Goal: Transaction & Acquisition: Purchase product/service

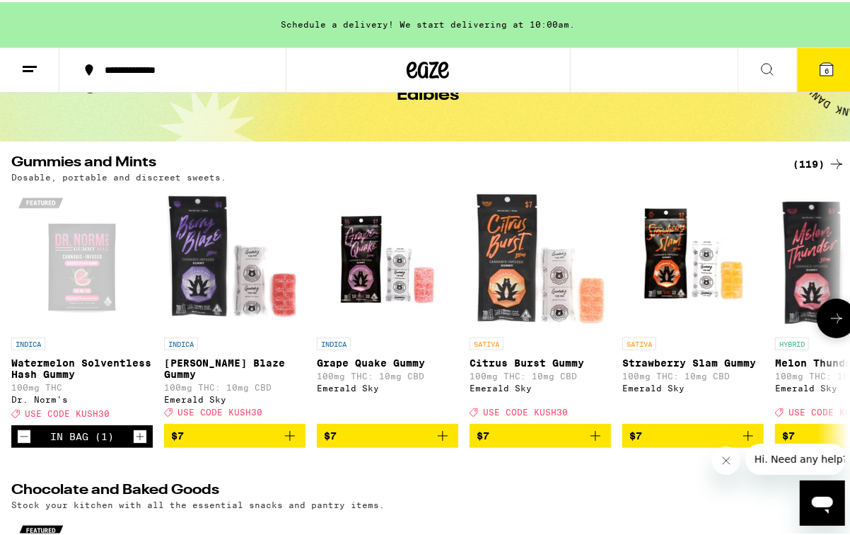
scroll to position [161, 0]
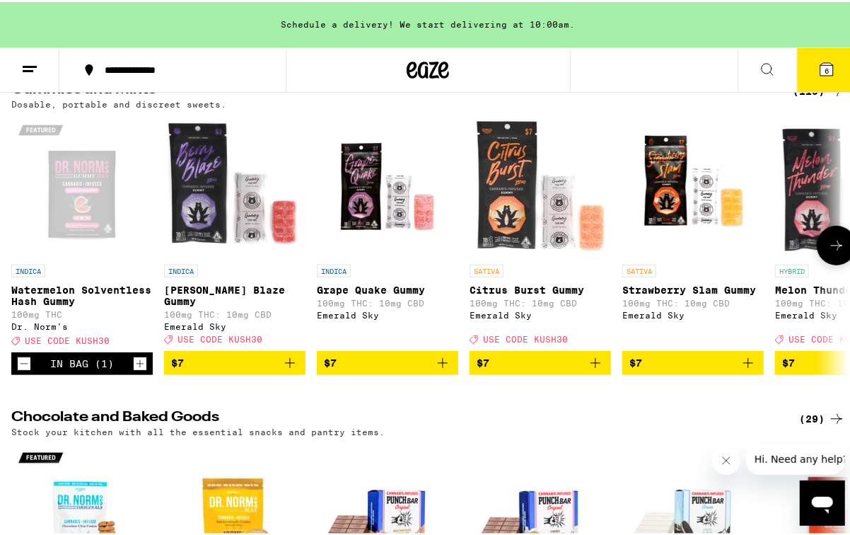
click at [837, 252] on icon at bounding box center [836, 243] width 17 height 17
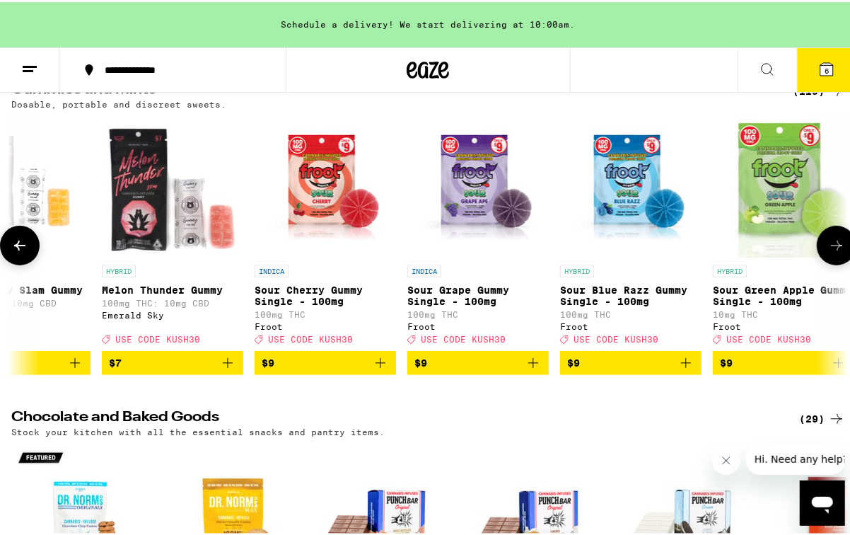
click at [833, 252] on icon at bounding box center [836, 243] width 17 height 17
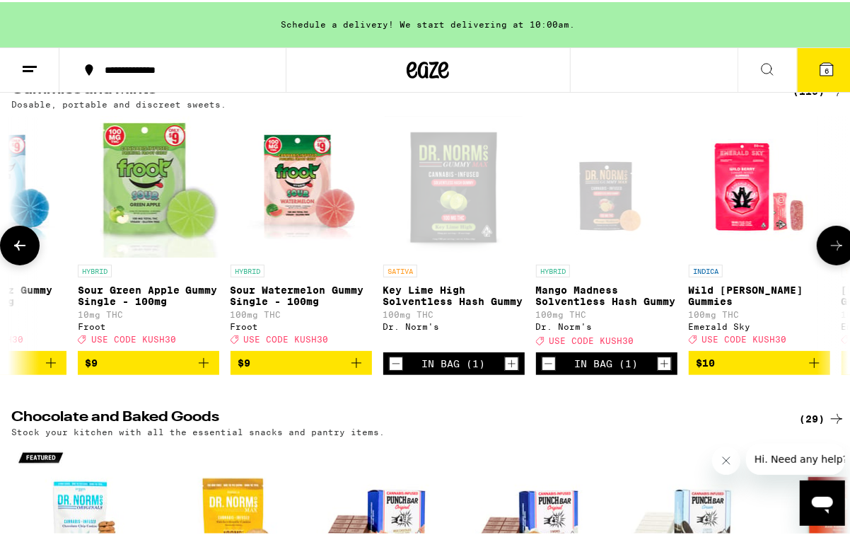
scroll to position [0, 1347]
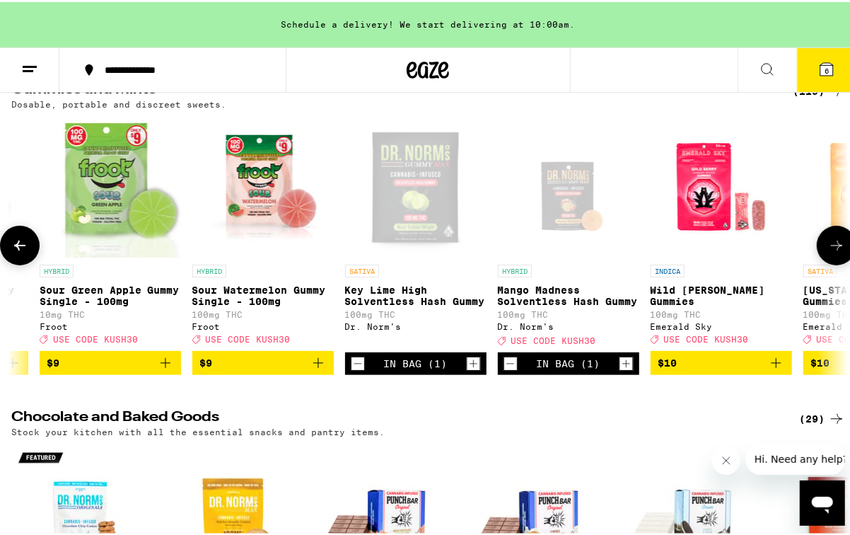
click at [830, 250] on icon at bounding box center [836, 243] width 17 height 17
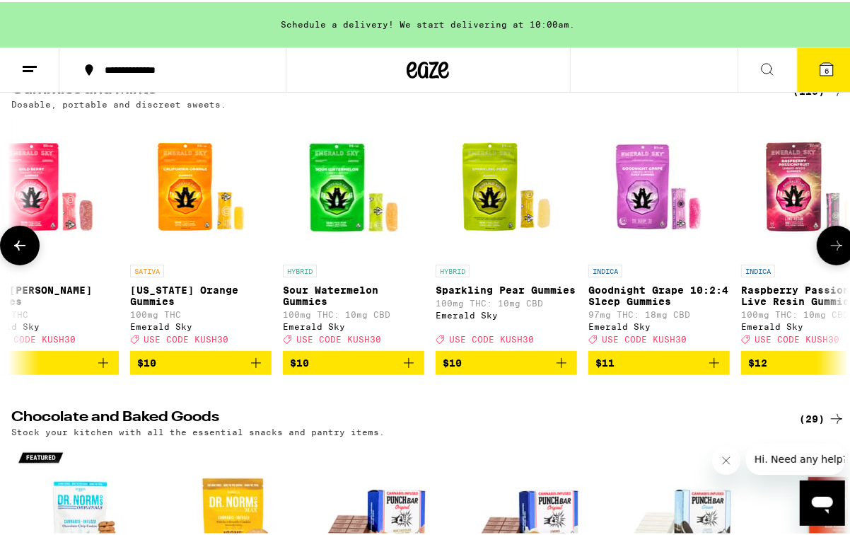
click at [828, 249] on icon at bounding box center [836, 243] width 17 height 17
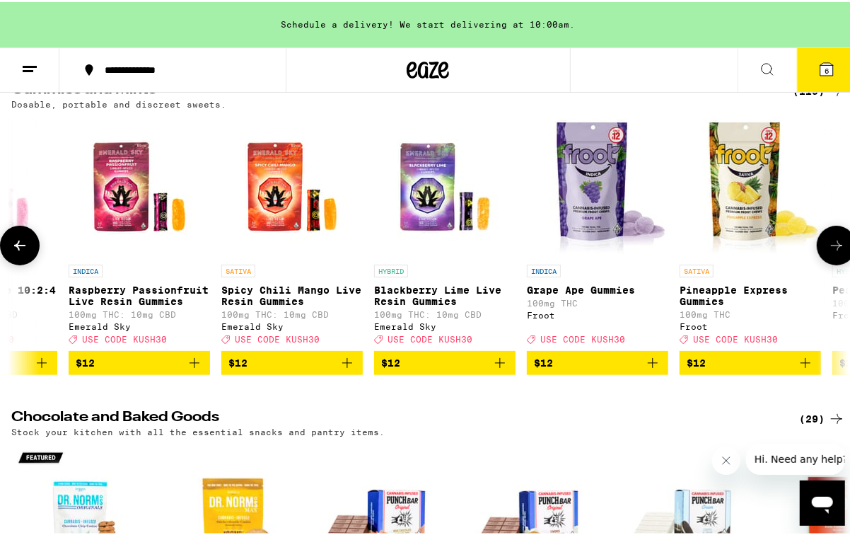
scroll to position [0, 2694]
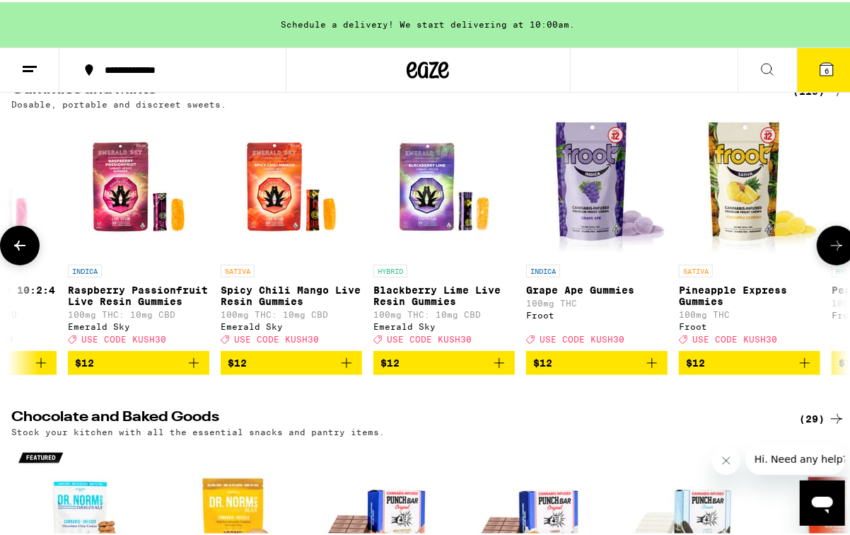
click at [818, 248] on button at bounding box center [837, 244] width 40 height 40
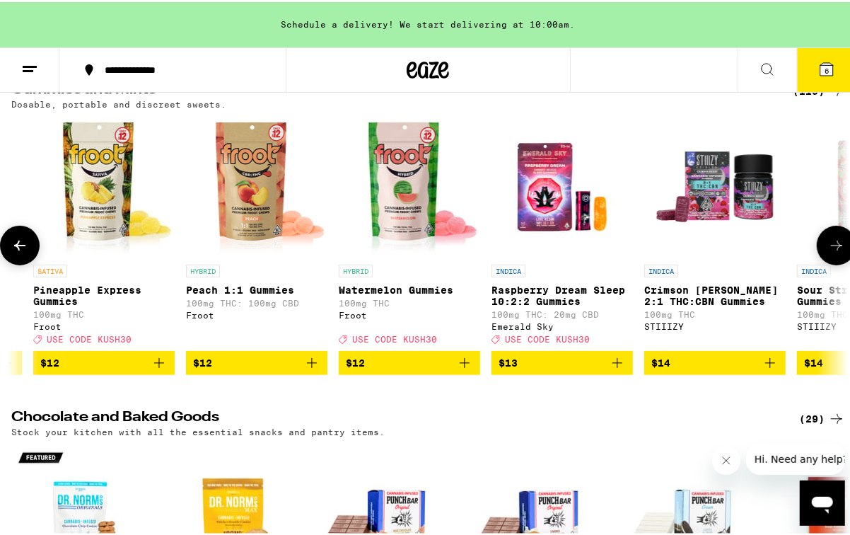
scroll to position [0, 3367]
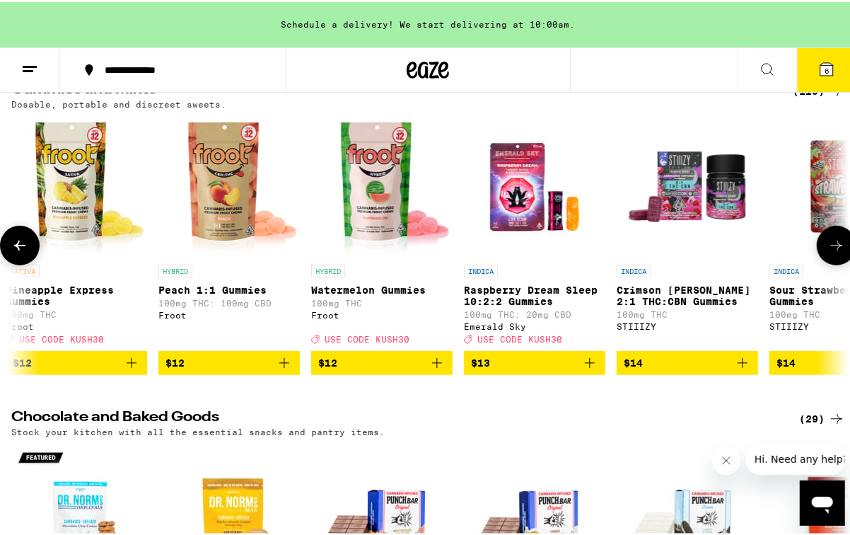
click at [817, 248] on button at bounding box center [837, 244] width 40 height 40
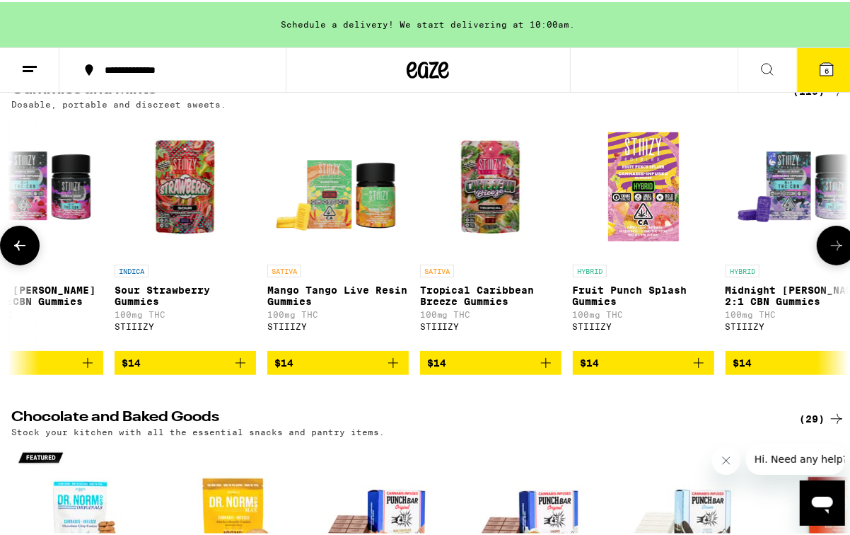
scroll to position [0, 4041]
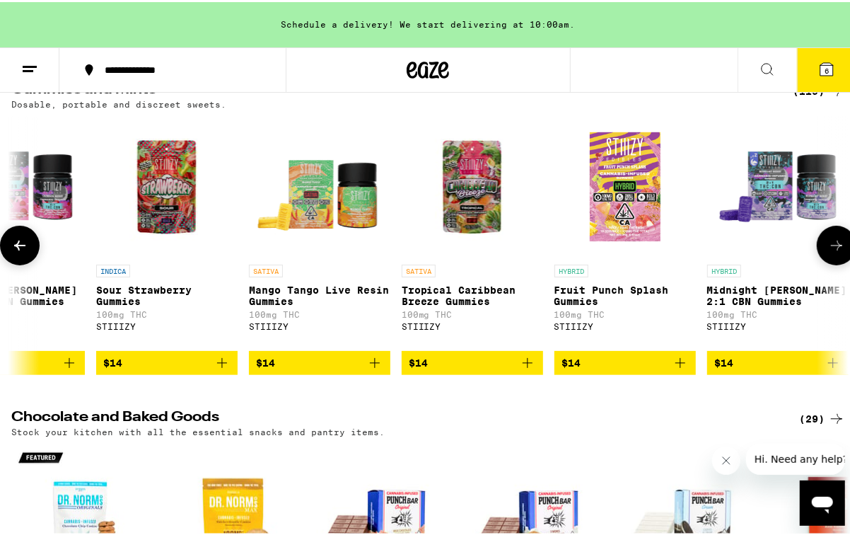
click at [809, 248] on img "Open page for Midnight Berry 2:1 CBN Gummies from STIIIZY" at bounding box center [777, 184] width 141 height 141
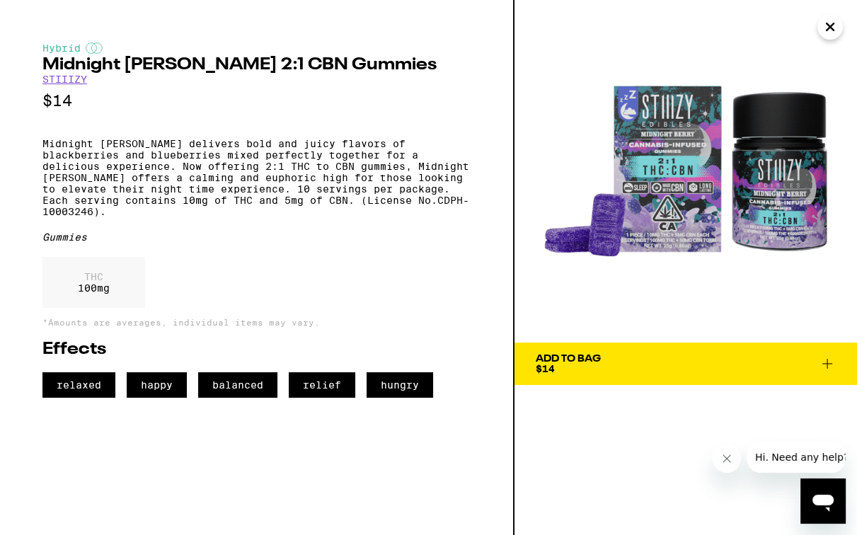
click at [826, 29] on icon "Close" at bounding box center [829, 26] width 17 height 21
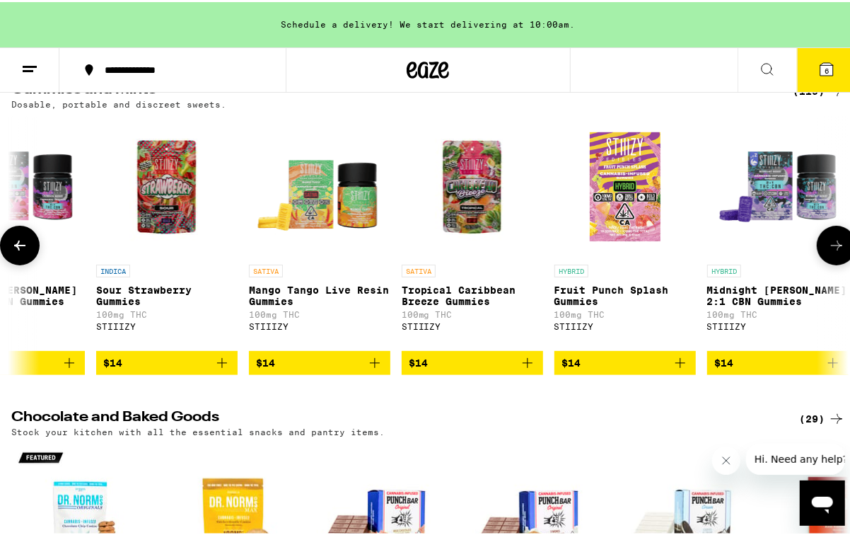
click at [831, 252] on icon at bounding box center [836, 243] width 17 height 17
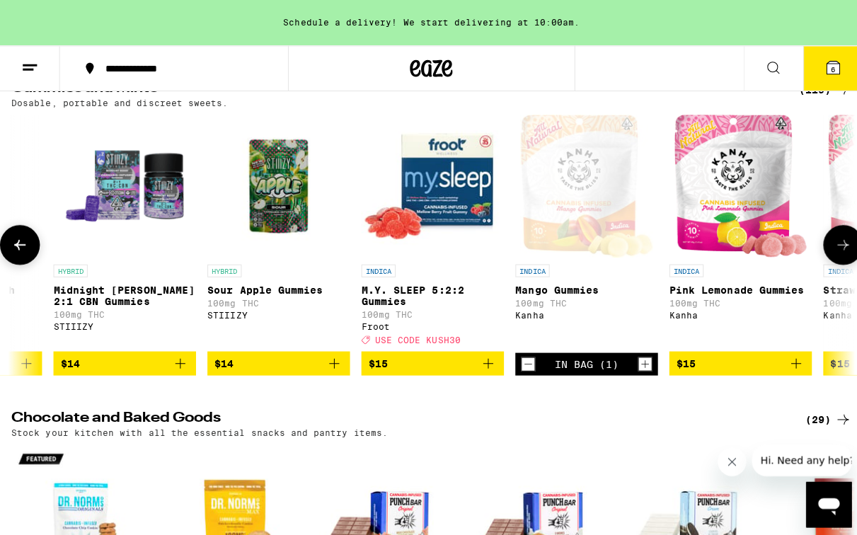
scroll to position [0, 4714]
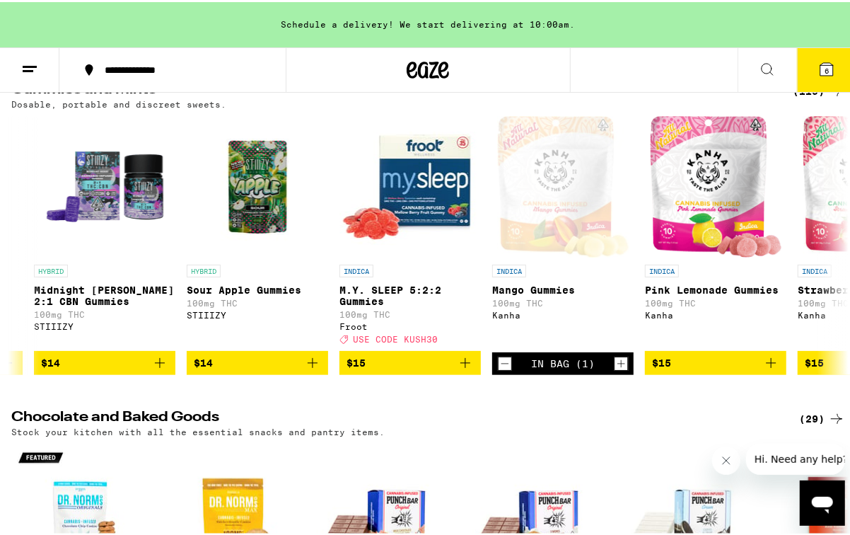
click at [825, 67] on span "6" at bounding box center [827, 68] width 4 height 8
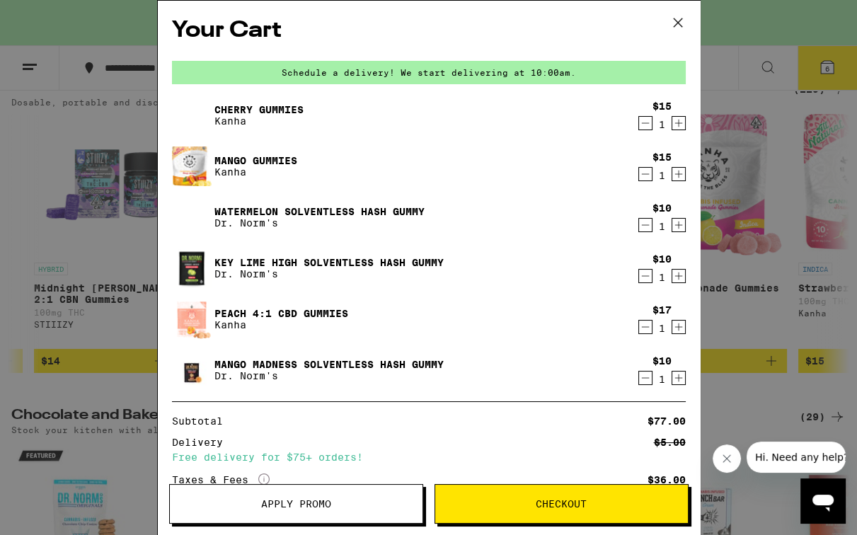
click at [640, 224] on icon "Decrement" at bounding box center [645, 224] width 13 height 17
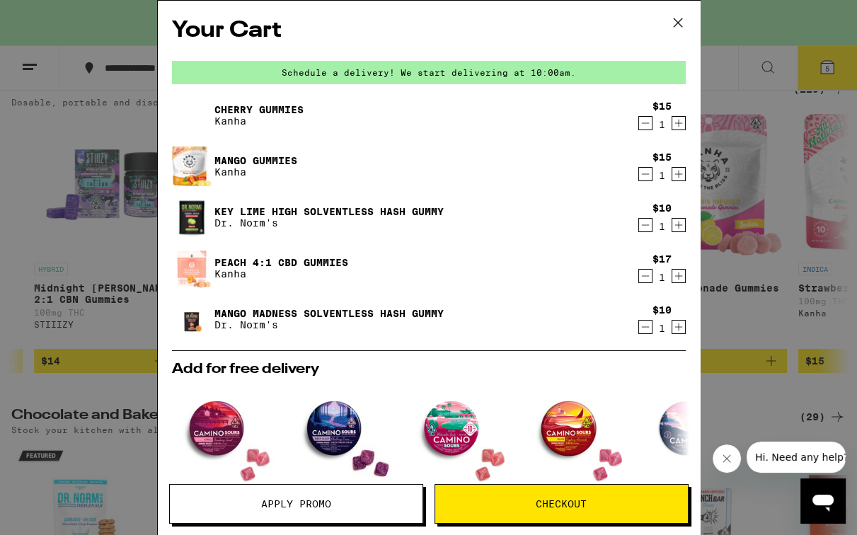
click at [639, 223] on icon "Decrement" at bounding box center [645, 224] width 13 height 17
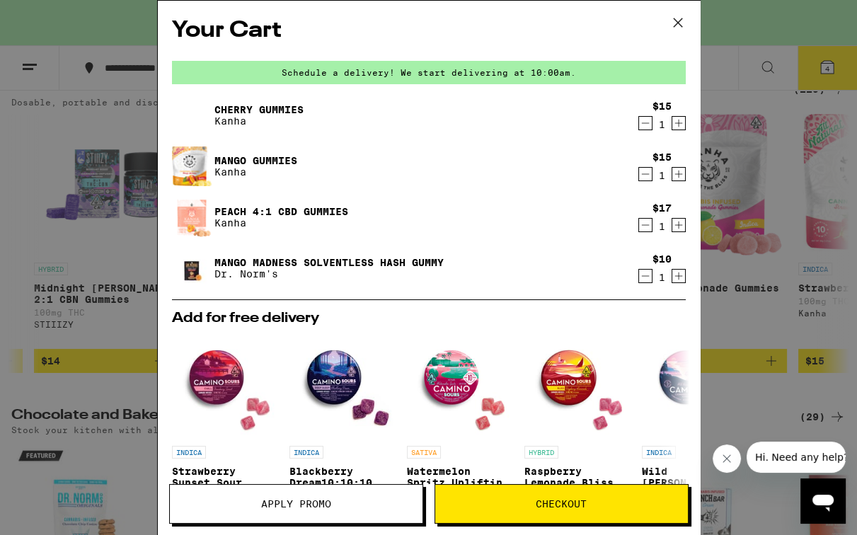
click at [639, 275] on icon "Decrement" at bounding box center [645, 275] width 13 height 17
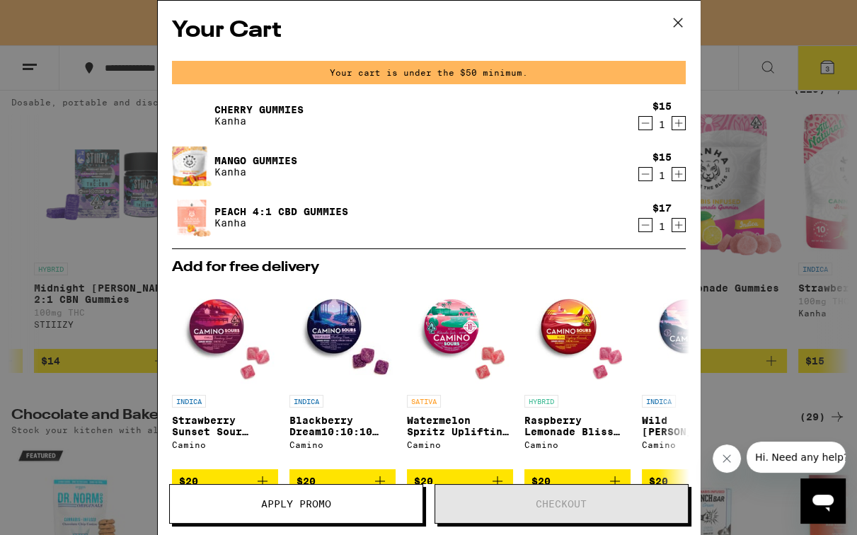
click at [678, 21] on icon at bounding box center [677, 22] width 8 height 8
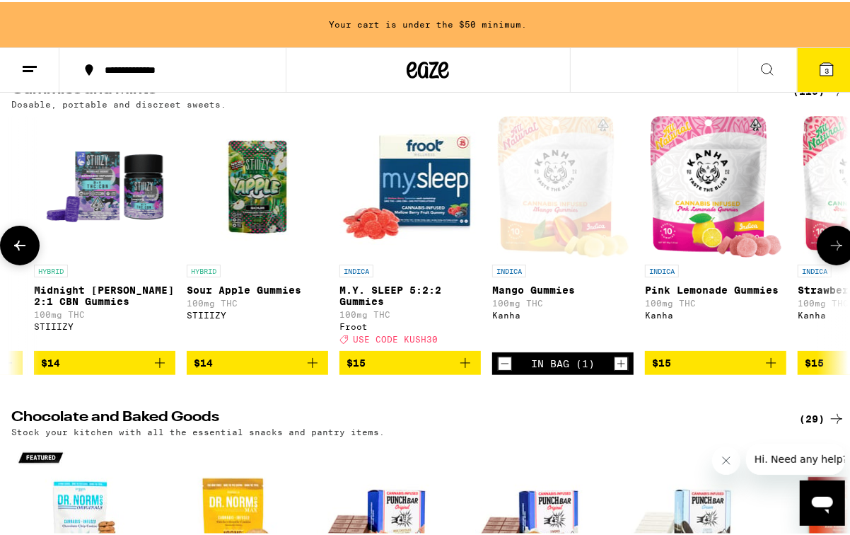
click at [769, 366] on icon "Add to bag" at bounding box center [771, 360] width 17 height 17
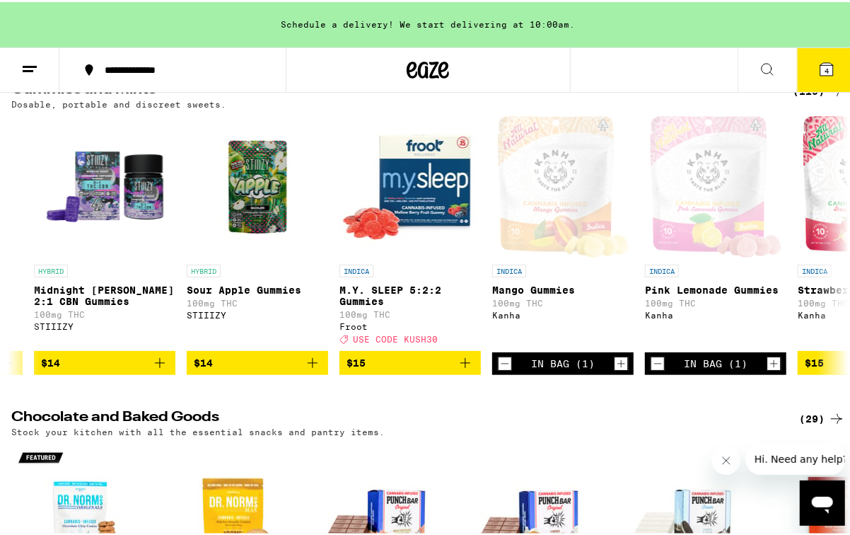
click at [818, 63] on icon at bounding box center [826, 67] width 17 height 17
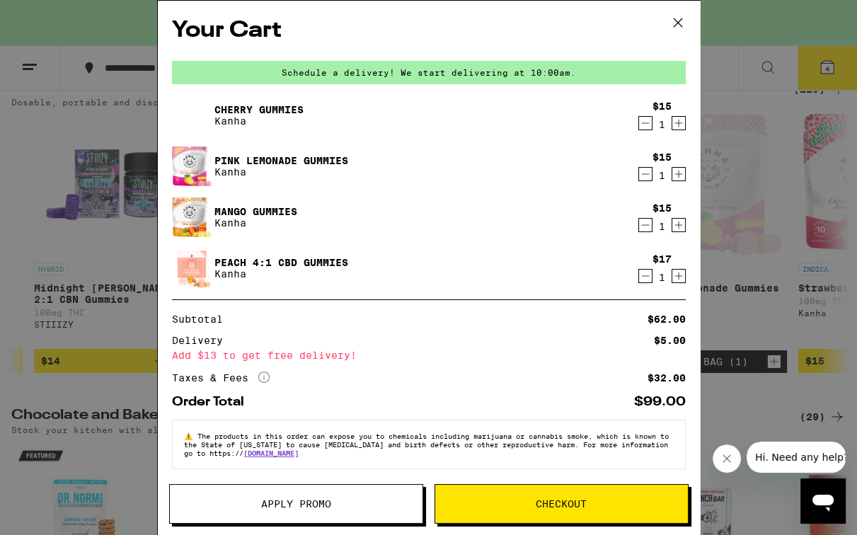
click at [567, 502] on span "Checkout" at bounding box center [561, 504] width 51 height 10
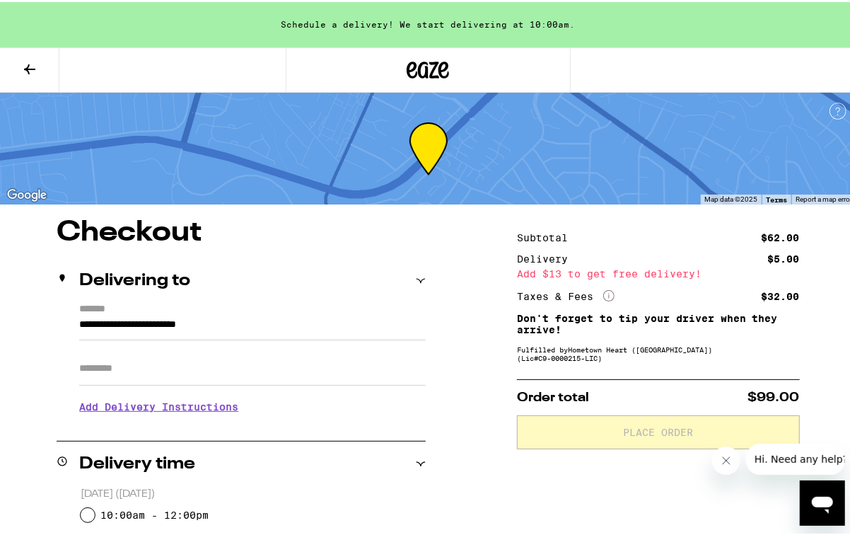
click at [159, 371] on input "Apt/Suite" at bounding box center [252, 366] width 347 height 34
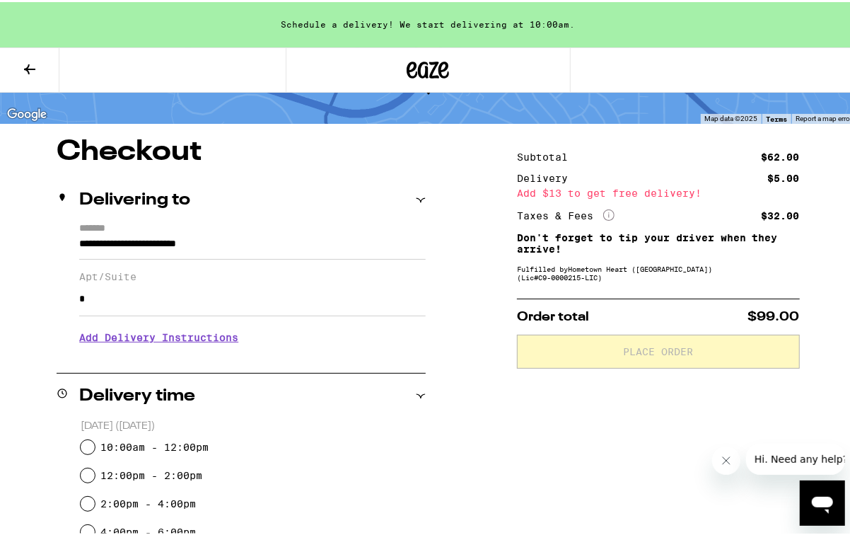
scroll to position [121, 0]
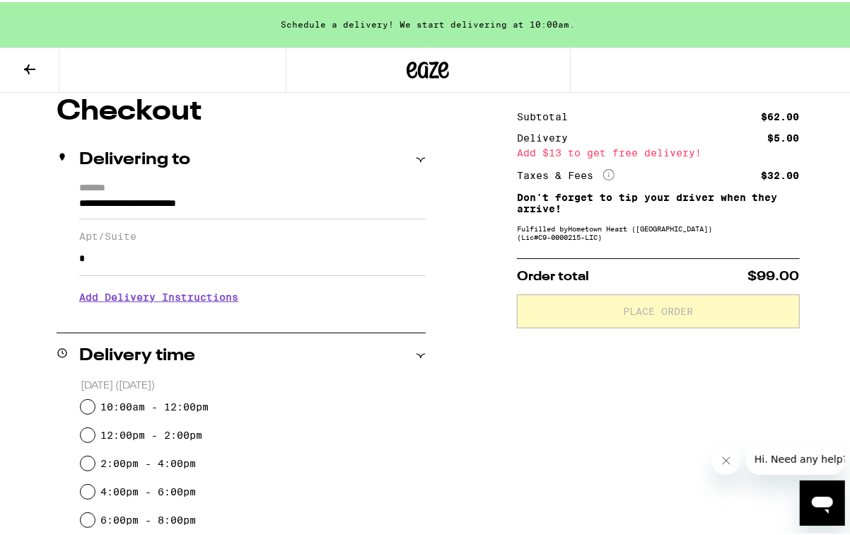
type input "*"
click at [88, 516] on input "6:00pm - 8:00pm" at bounding box center [88, 518] width 14 height 14
radio input "true"
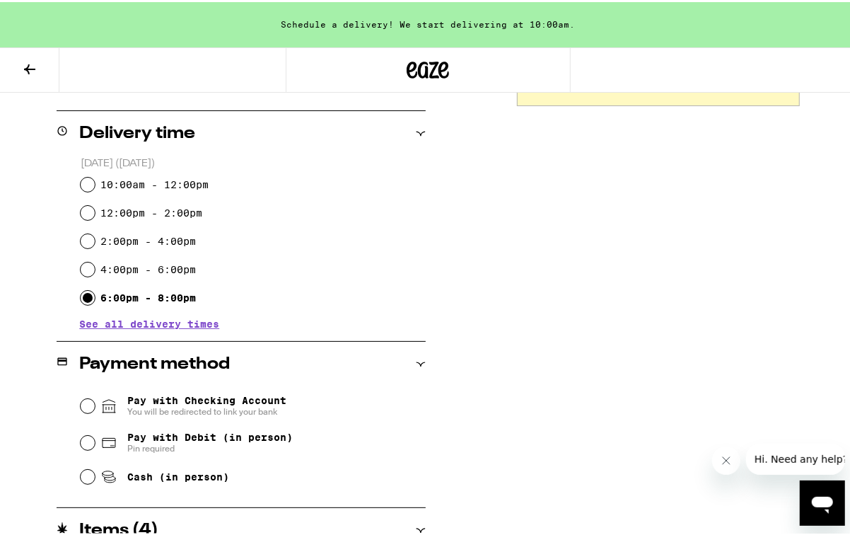
scroll to position [364, 0]
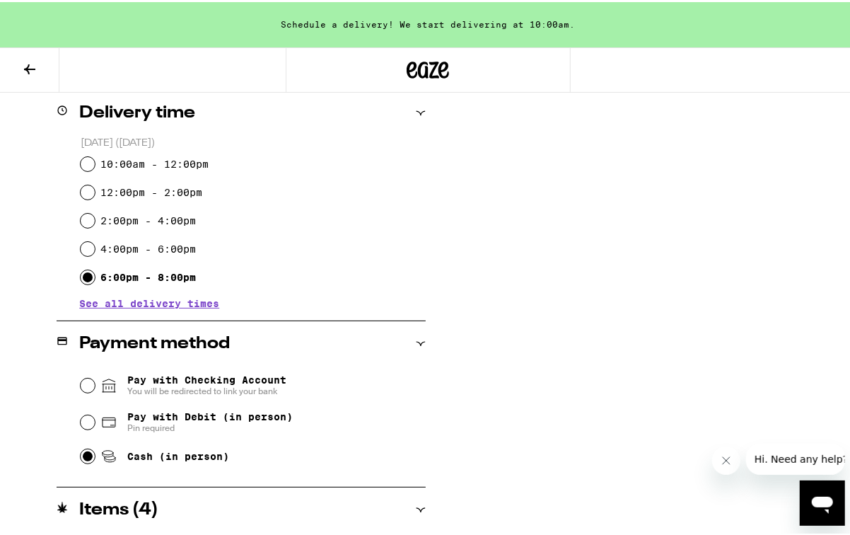
click at [83, 451] on input "Cash (in person)" at bounding box center [88, 454] width 14 height 14
radio input "true"
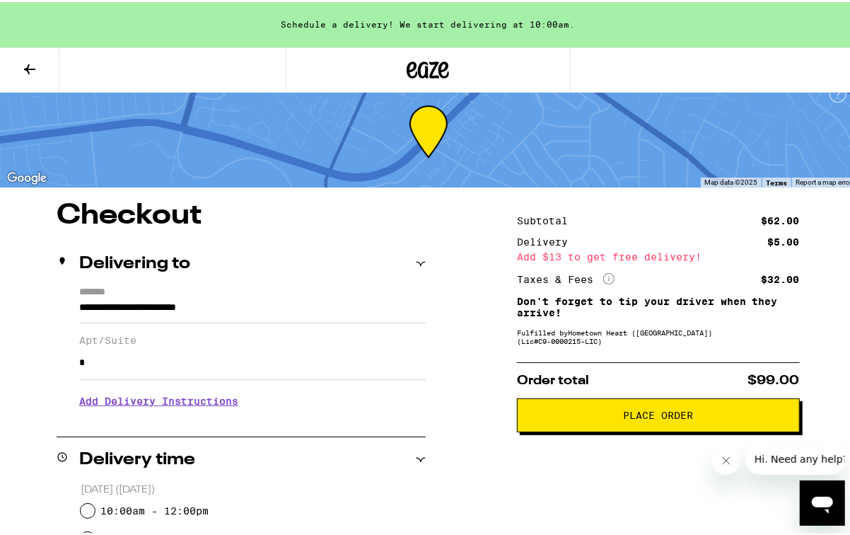
scroll to position [0, 0]
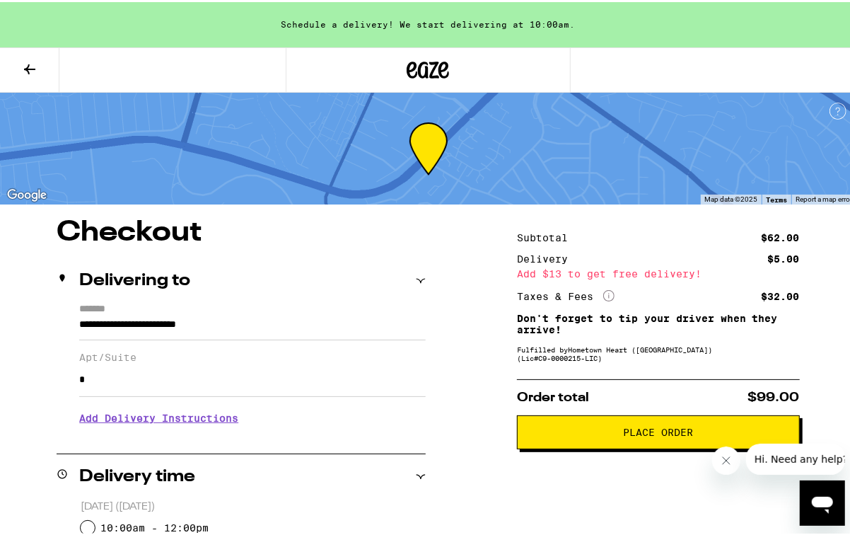
click at [31, 66] on icon at bounding box center [29, 67] width 11 height 10
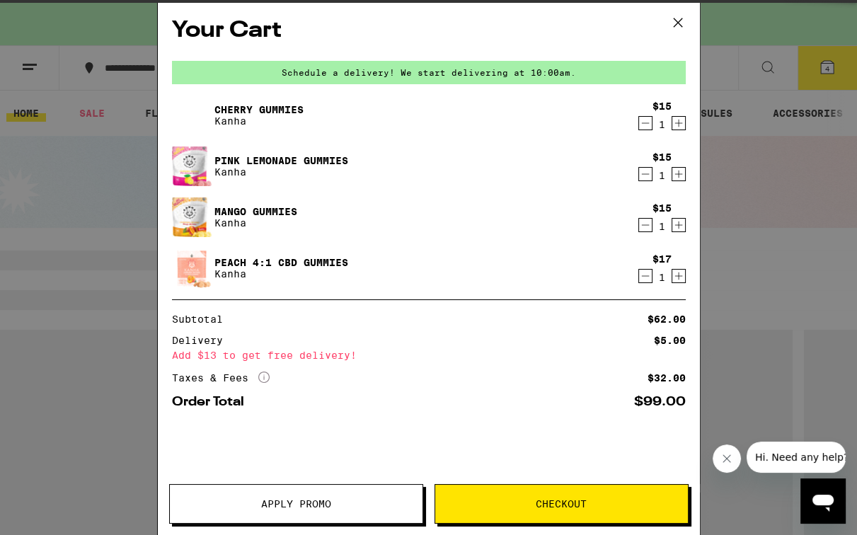
click at [677, 18] on icon at bounding box center [677, 22] width 21 height 21
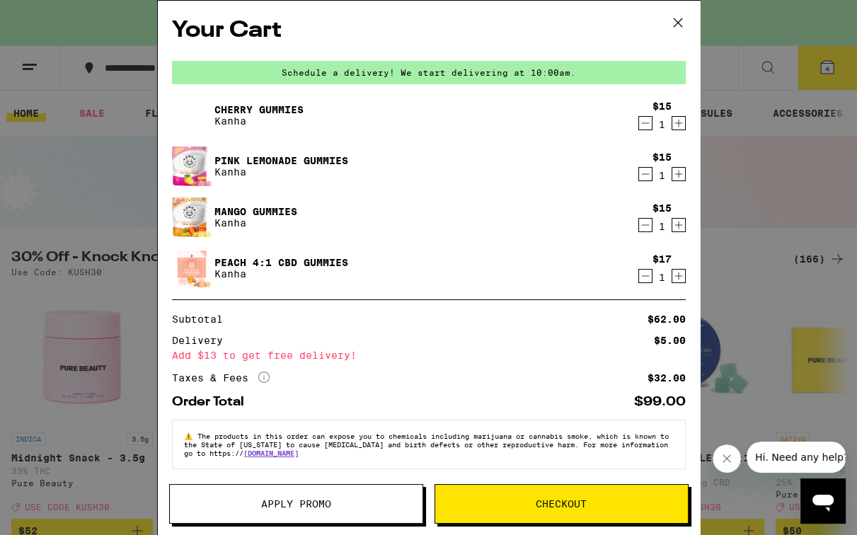
click at [677, 20] on icon at bounding box center [677, 22] width 21 height 21
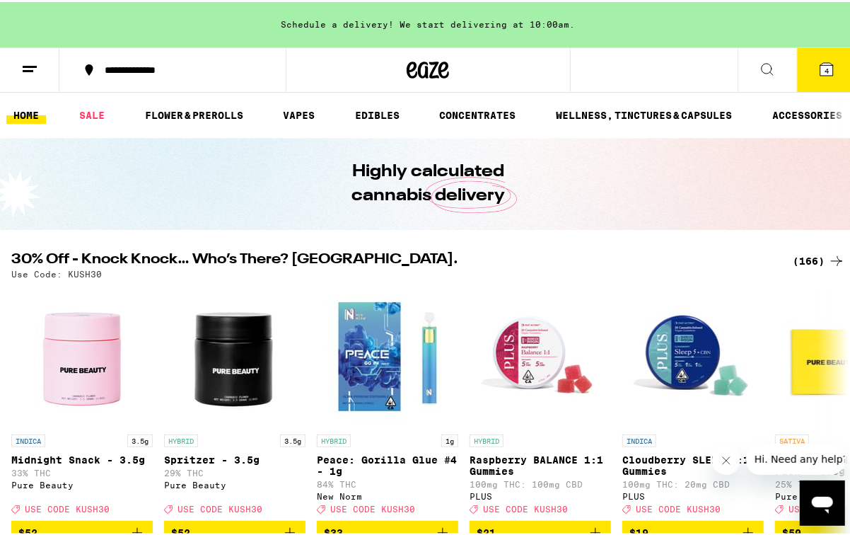
click at [818, 258] on div "Your Cart Schedule a delivery! We start delivering at 10:00am. Cherry Gummies K…" at bounding box center [428, 267] width 857 height 535
click at [828, 257] on icon at bounding box center [836, 258] width 17 height 17
click at [831, 255] on icon at bounding box center [836, 258] width 17 height 17
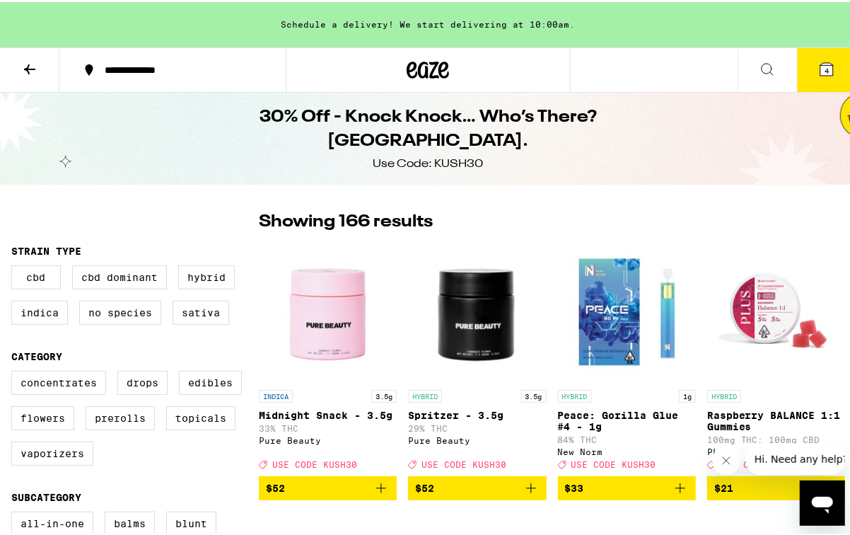
click at [26, 61] on icon at bounding box center [29, 67] width 17 height 17
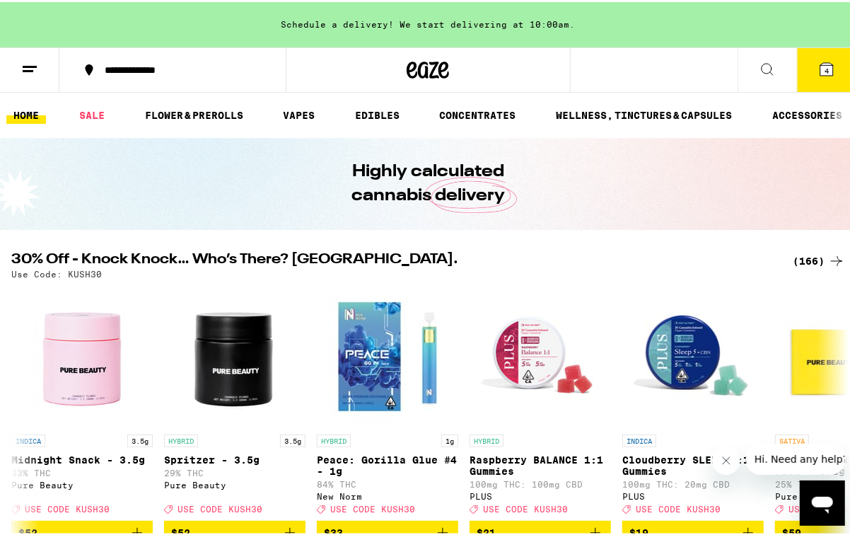
click at [368, 112] on link "EDIBLES" at bounding box center [377, 113] width 59 height 17
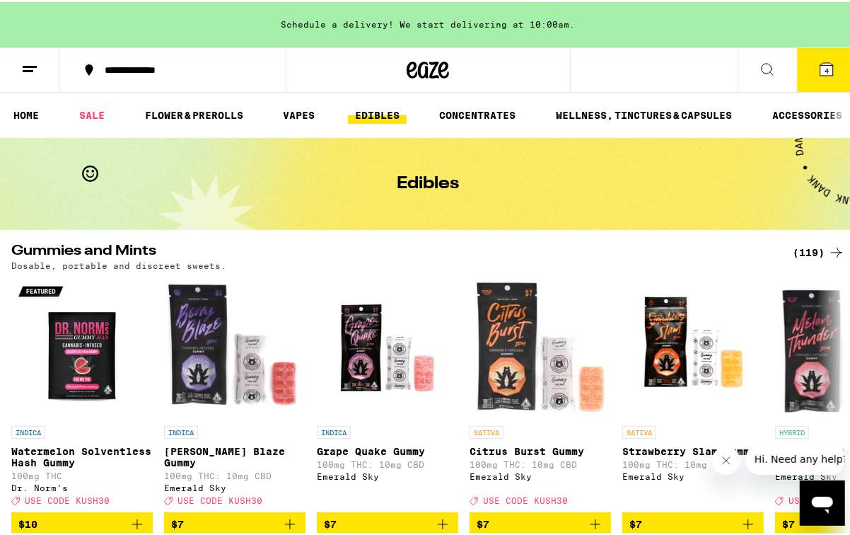
click at [826, 68] on icon at bounding box center [827, 67] width 13 height 13
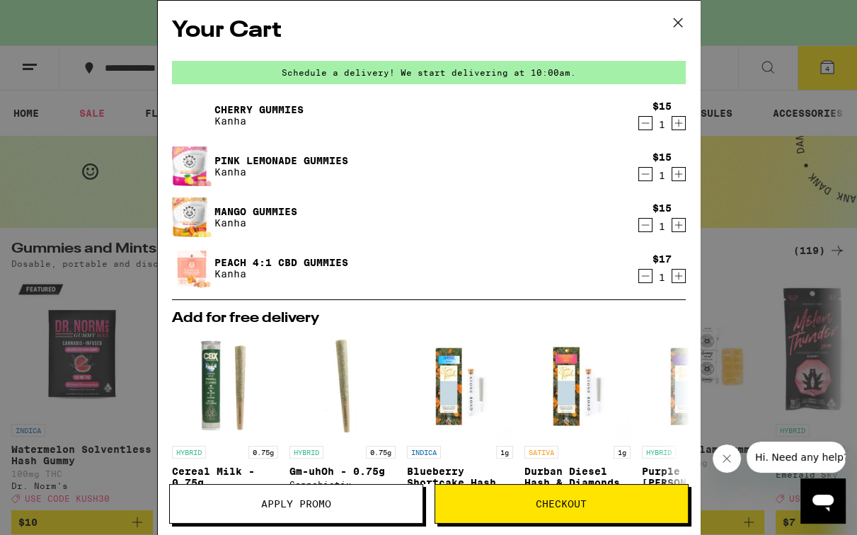
click at [672, 122] on icon "Increment" at bounding box center [678, 123] width 13 height 17
click at [680, 20] on icon at bounding box center [677, 22] width 8 height 8
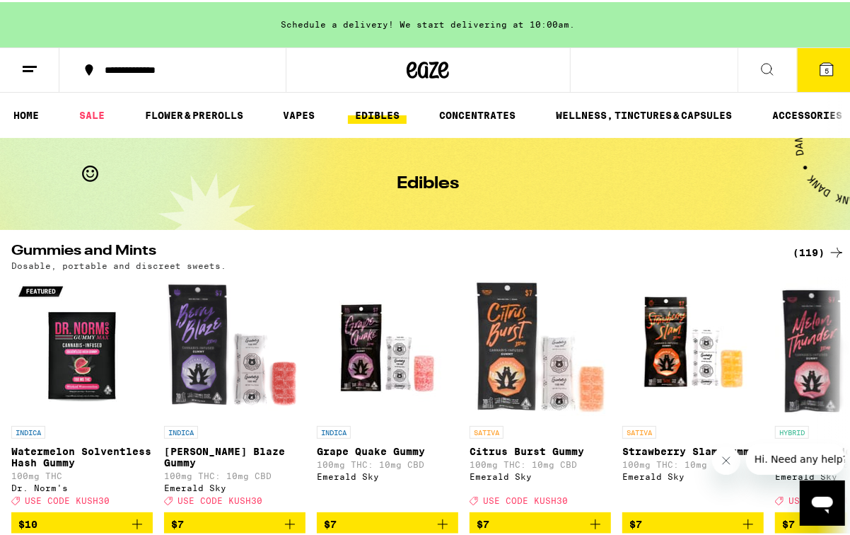
click at [825, 69] on span "5" at bounding box center [827, 68] width 4 height 8
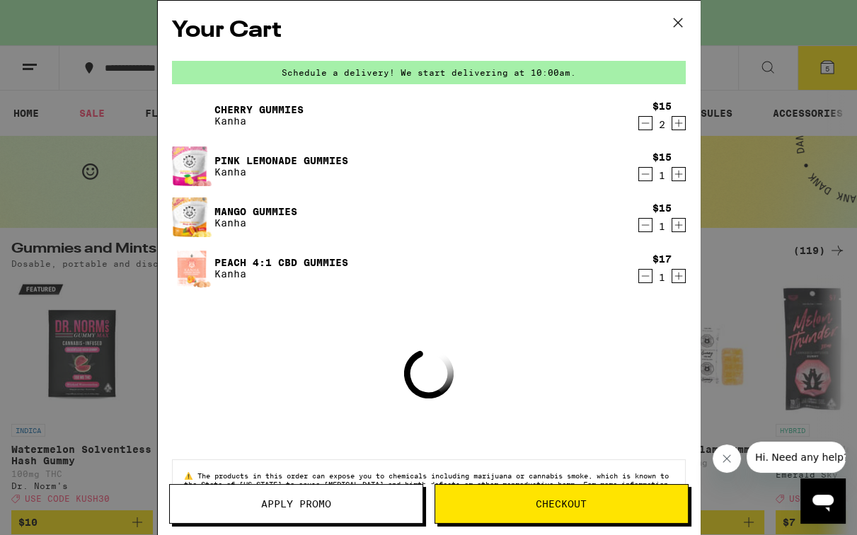
click at [354, 514] on button "Apply Promo" at bounding box center [296, 504] width 254 height 40
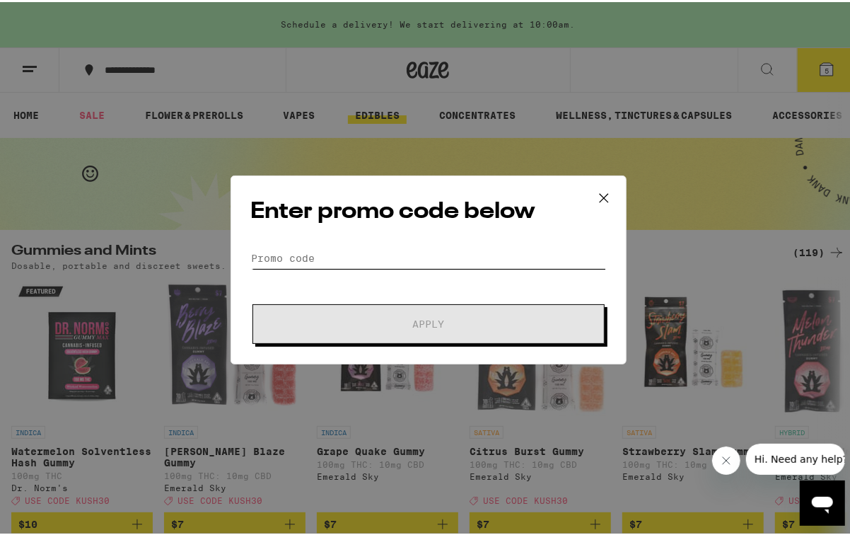
click at [265, 249] on input "Promo Code" at bounding box center [428, 255] width 355 height 21
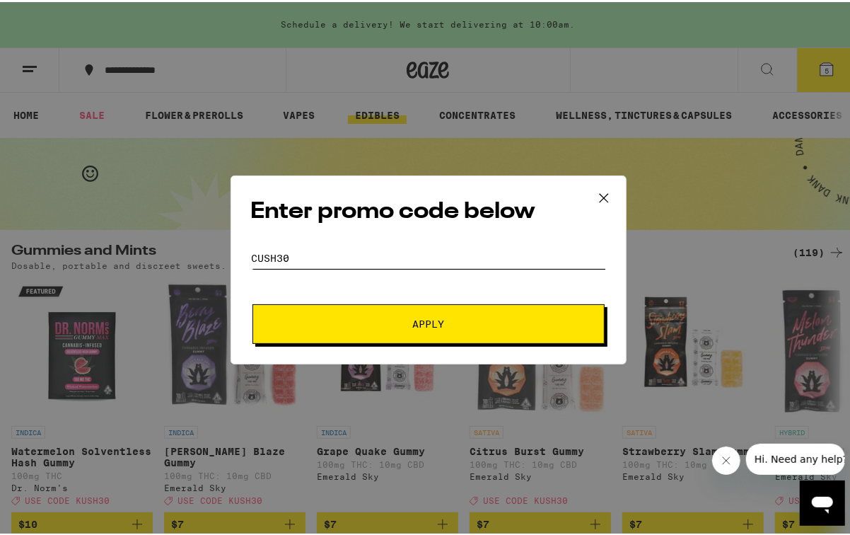
type input "cush30"
click at [412, 318] on span "Apply" at bounding box center [428, 322] width 32 height 10
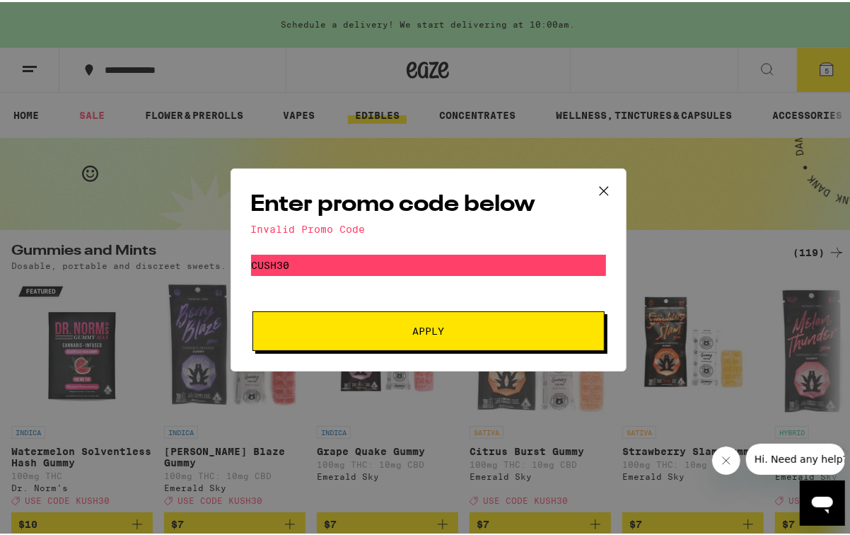
click at [603, 189] on icon at bounding box center [604, 188] width 21 height 21
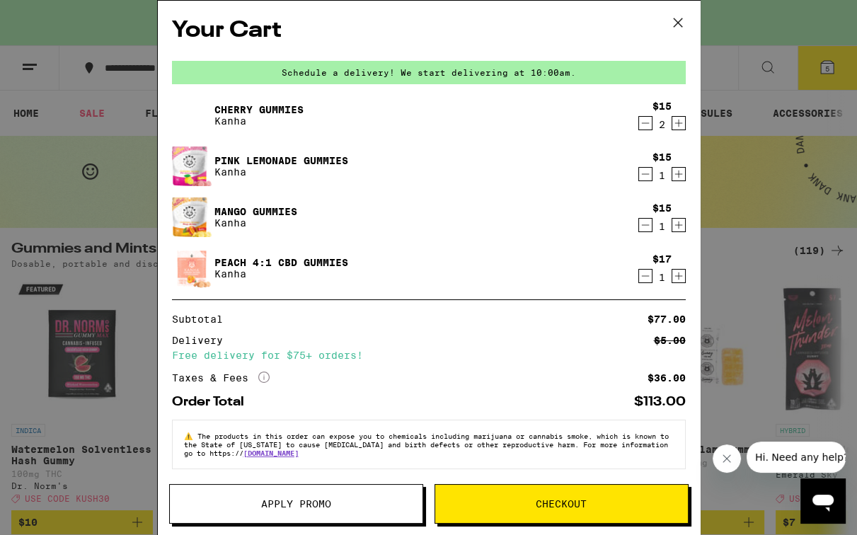
click at [554, 501] on span "Checkout" at bounding box center [561, 504] width 51 height 10
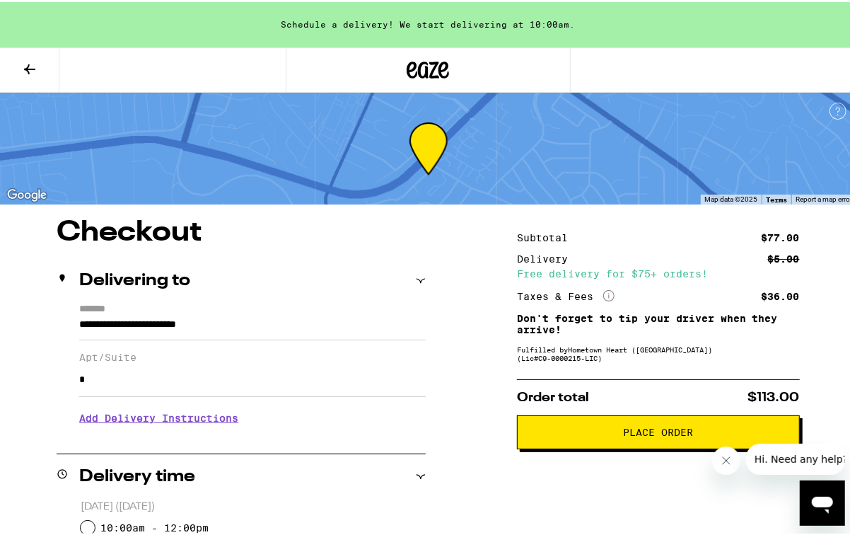
click at [615, 433] on span "Place Order" at bounding box center [658, 430] width 259 height 10
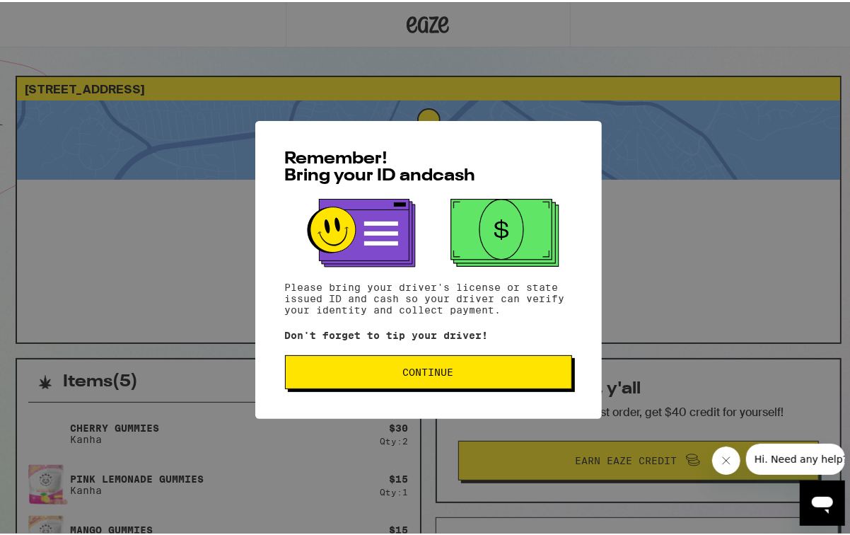
click at [491, 379] on button "Continue" at bounding box center [428, 370] width 287 height 34
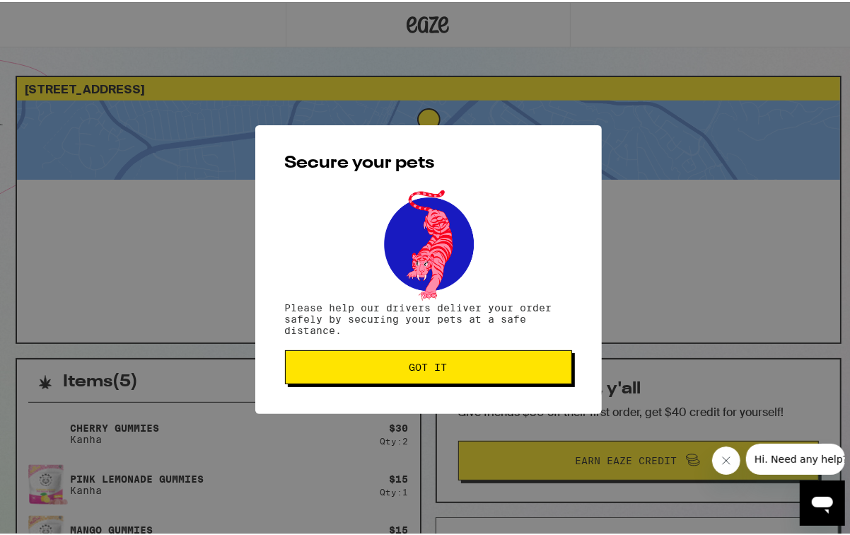
click at [491, 379] on button "Got it" at bounding box center [428, 365] width 287 height 34
